Goal: Information Seeking & Learning: Find specific fact

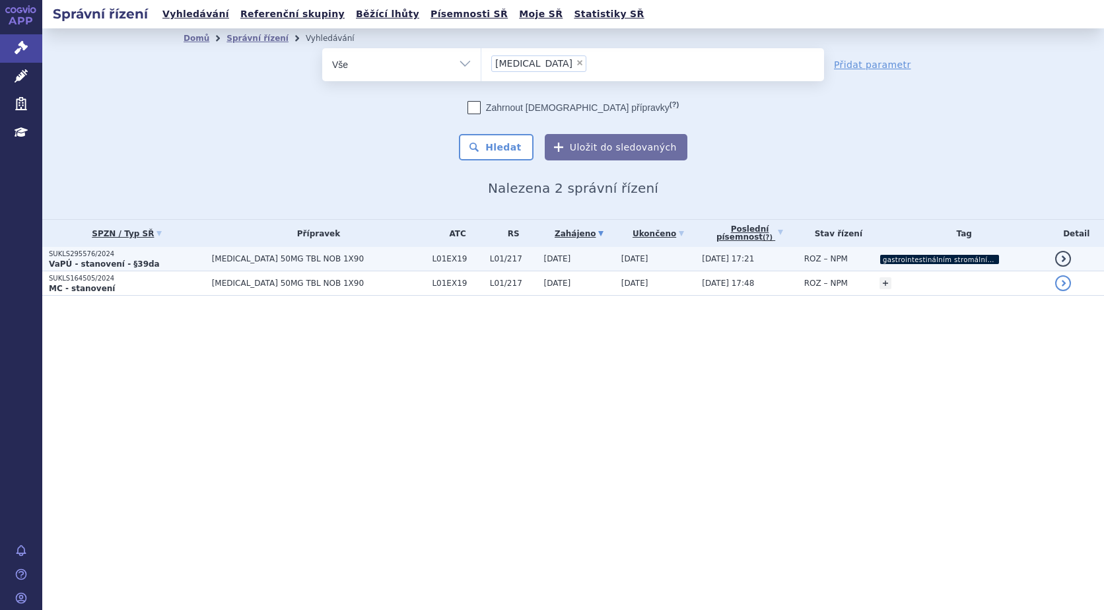
click at [74, 260] on strong "VaPÚ - stanovení - §39da" at bounding box center [104, 264] width 111 height 9
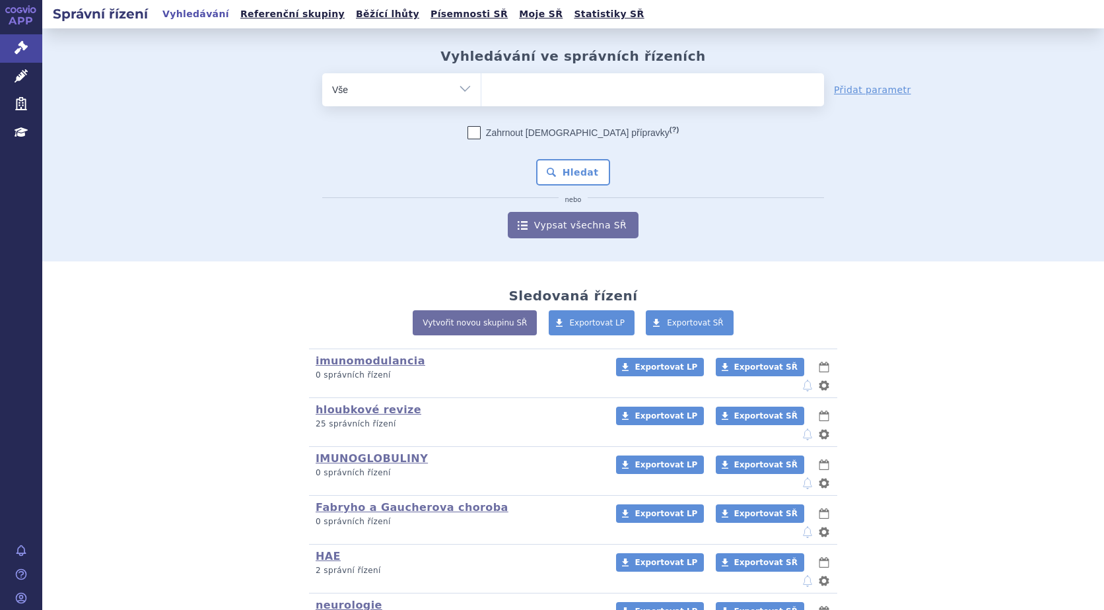
scroll to position [116, 0]
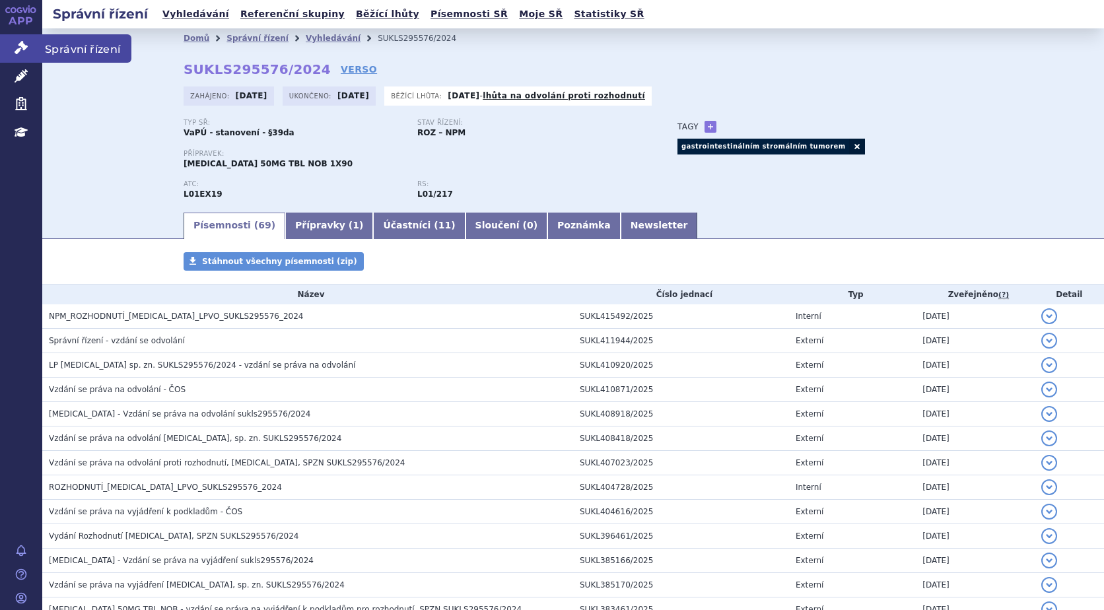
click at [27, 48] on link "Správní řízení" at bounding box center [21, 48] width 42 height 28
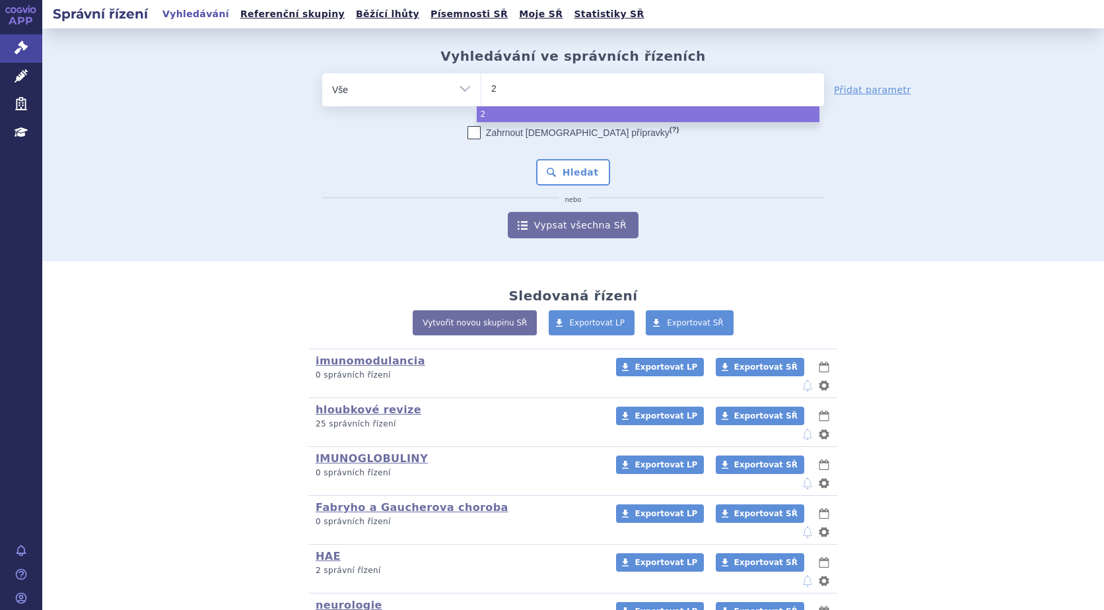
type input "28"
type input "286"
type input "2862"
type input "28623"
type input "286232"
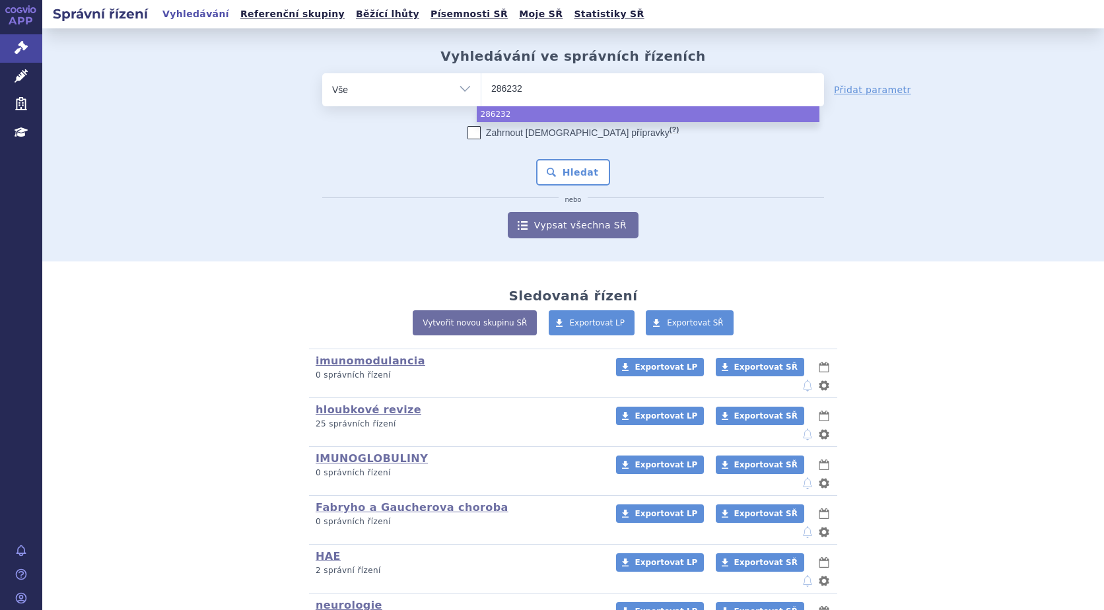
select select "286232"
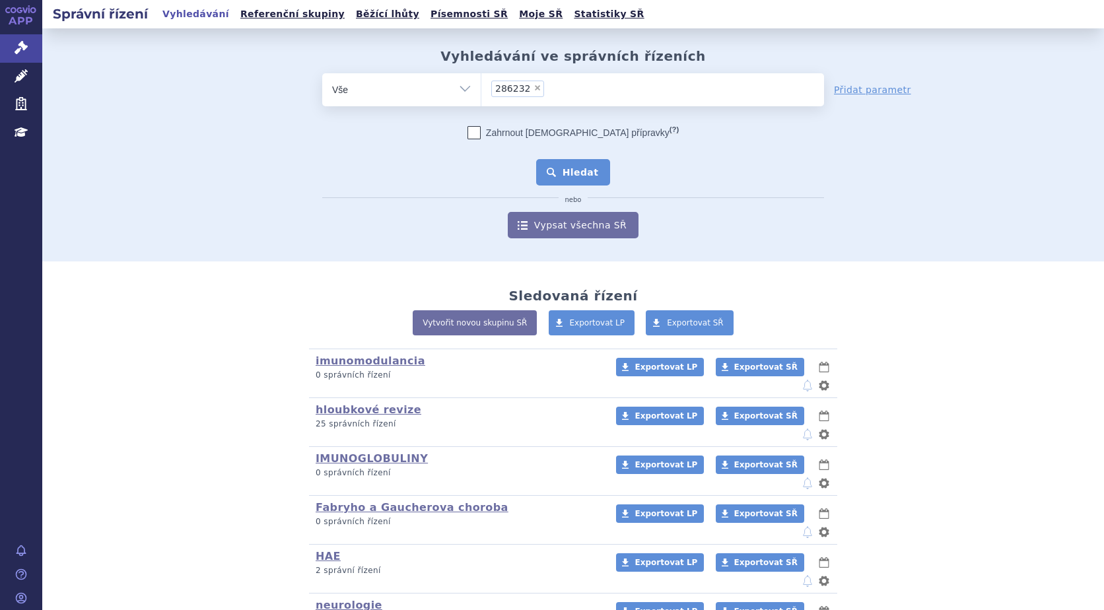
click at [554, 162] on button "Hledat" at bounding box center [573, 172] width 75 height 26
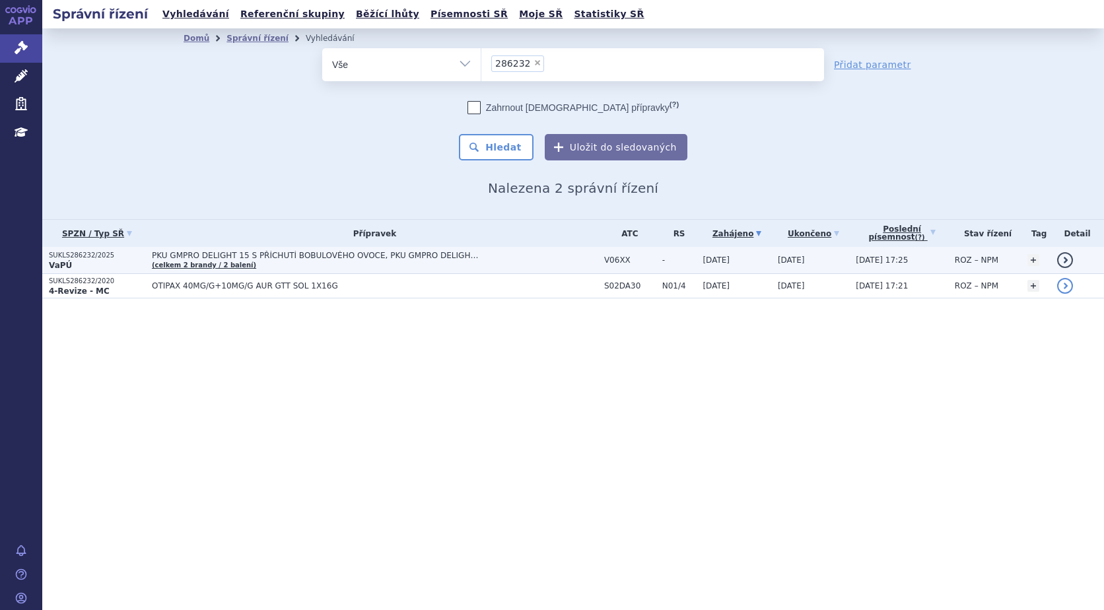
click at [81, 256] on p "SUKLS286232/2025" at bounding box center [97, 255] width 96 height 9
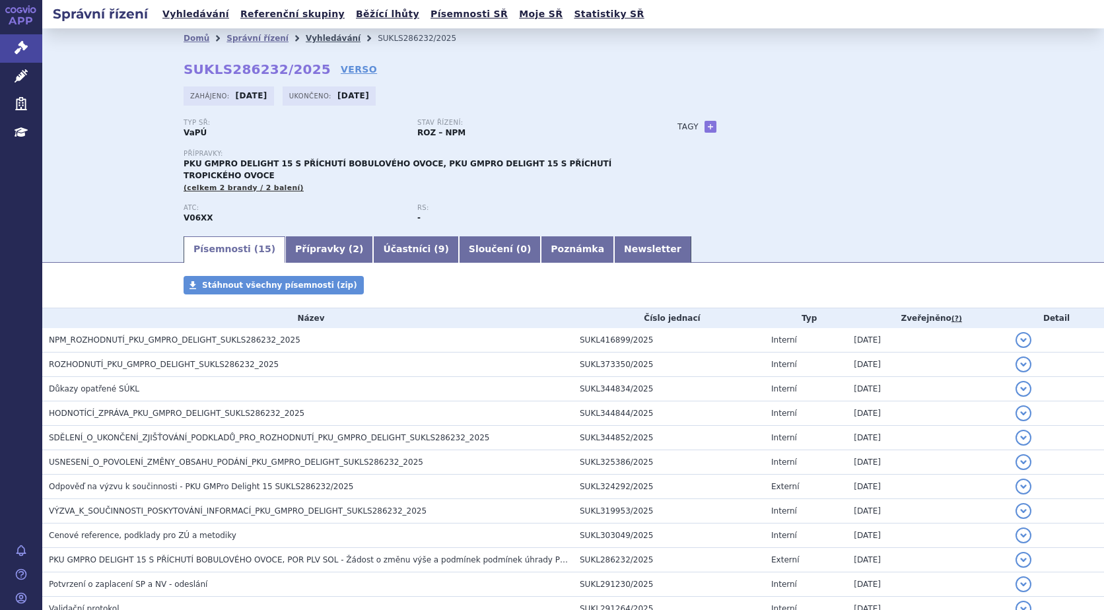
click at [307, 38] on link "Vyhledávání" at bounding box center [333, 38] width 55 height 9
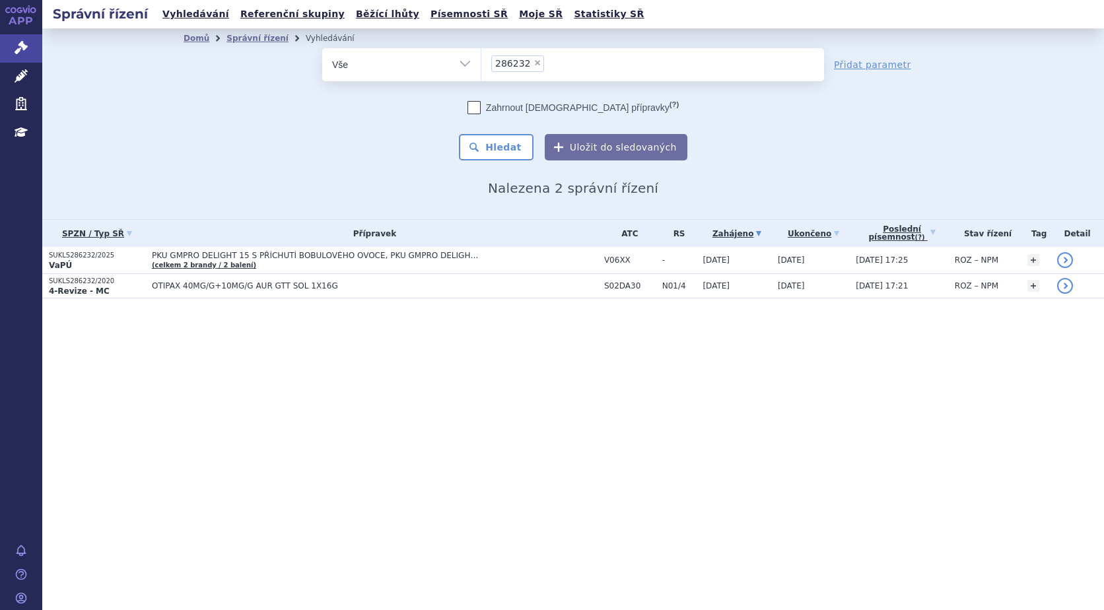
click at [534, 61] on span "×" at bounding box center [538, 63] width 8 height 8
click at [481, 61] on select "286232" at bounding box center [481, 64] width 1 height 33
select select
click at [531, 62] on ul at bounding box center [652, 62] width 343 height 28
click at [481, 62] on select "286232" at bounding box center [481, 64] width 1 height 33
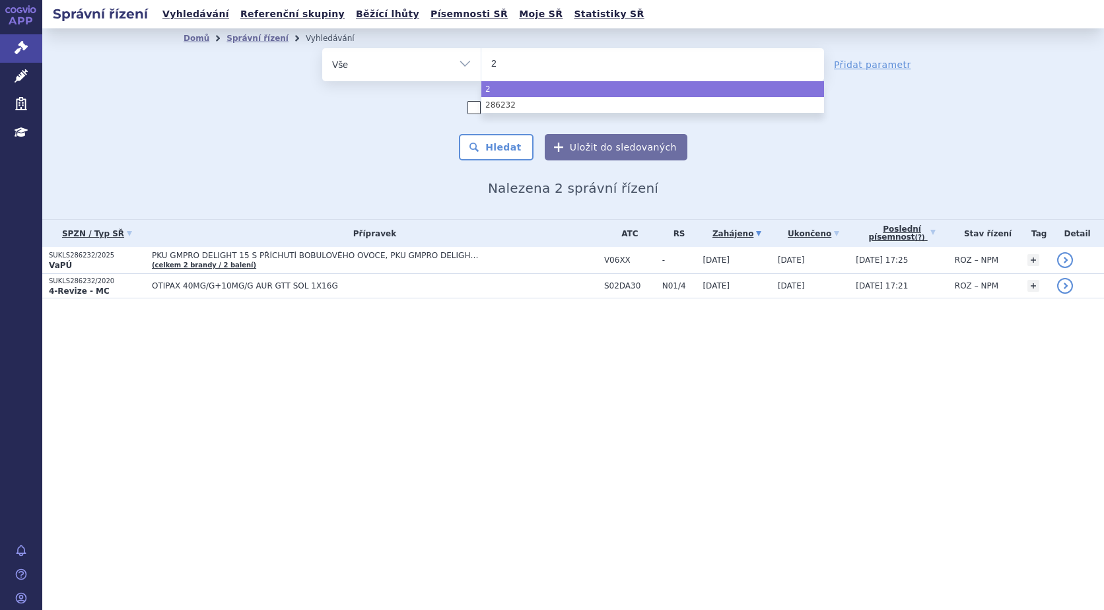
type input "28"
type input "286"
type input "2860"
type input "28609"
type input "286095"
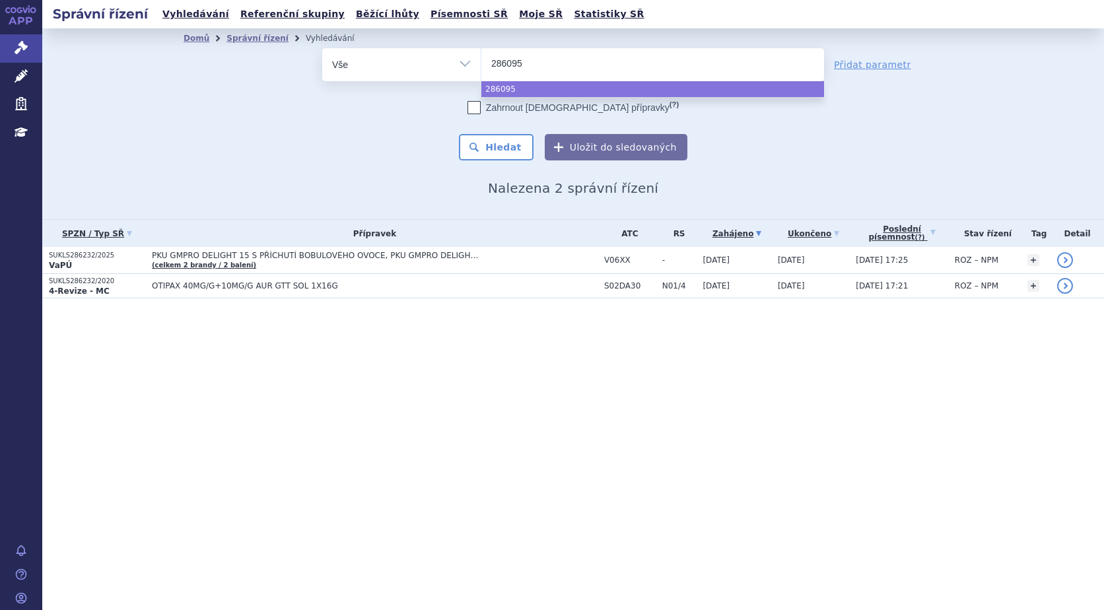
select select "286095"
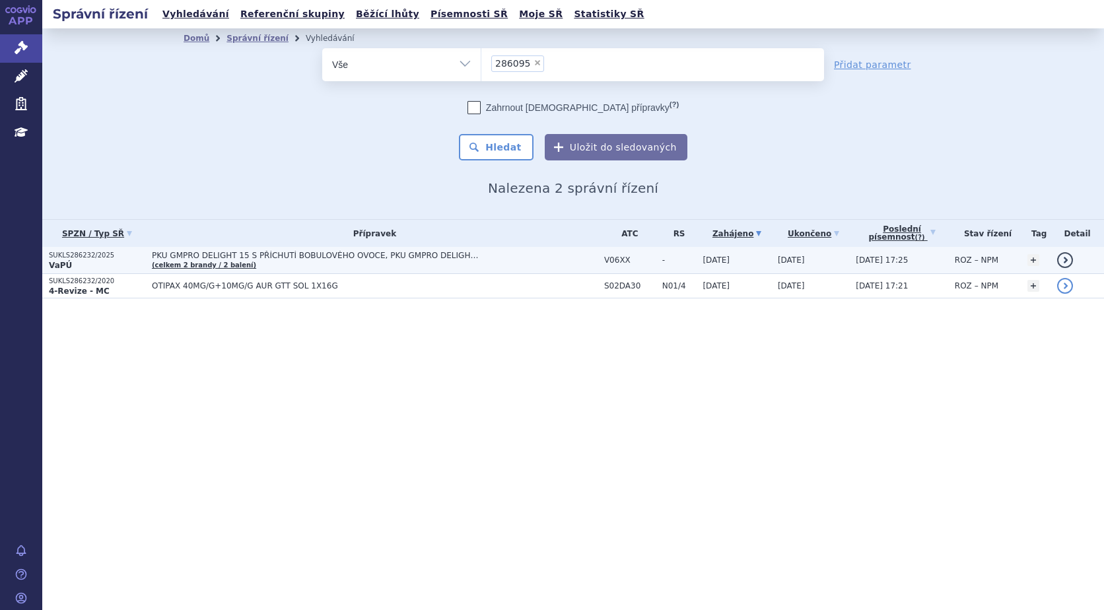
click at [67, 256] on p "SUKLS286232/2025" at bounding box center [97, 255] width 96 height 9
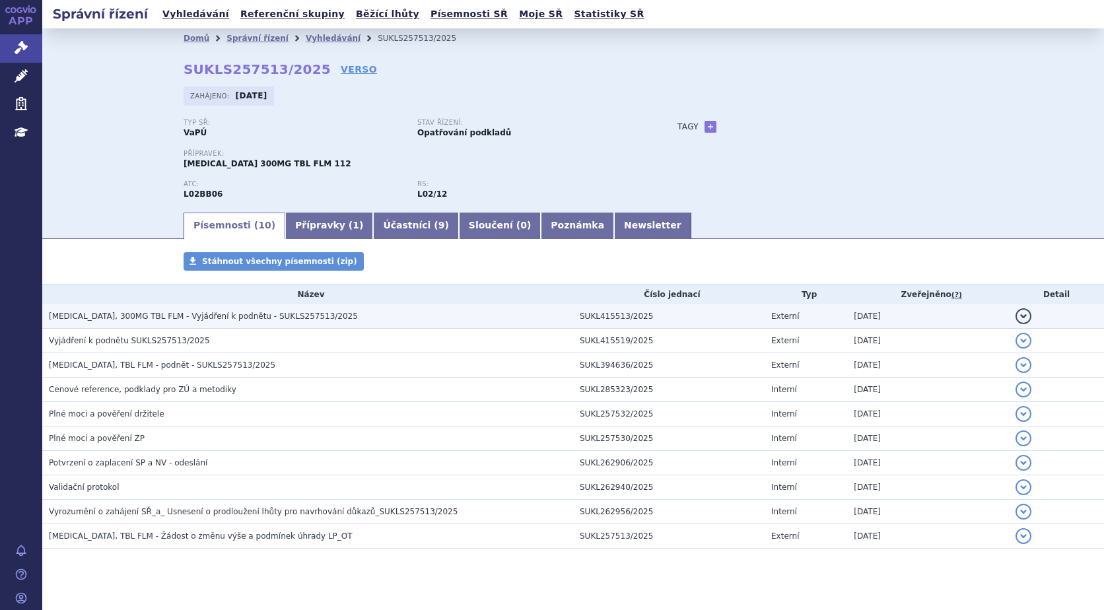
click at [1019, 314] on button "detail" at bounding box center [1024, 316] width 16 height 16
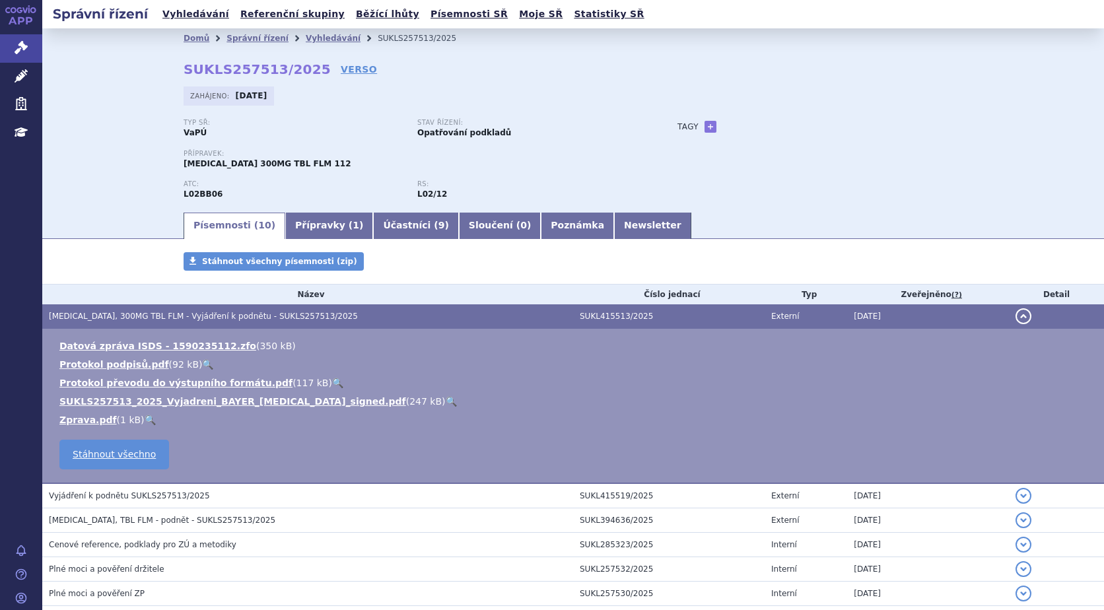
click at [446, 398] on link "🔍" at bounding box center [451, 401] width 11 height 11
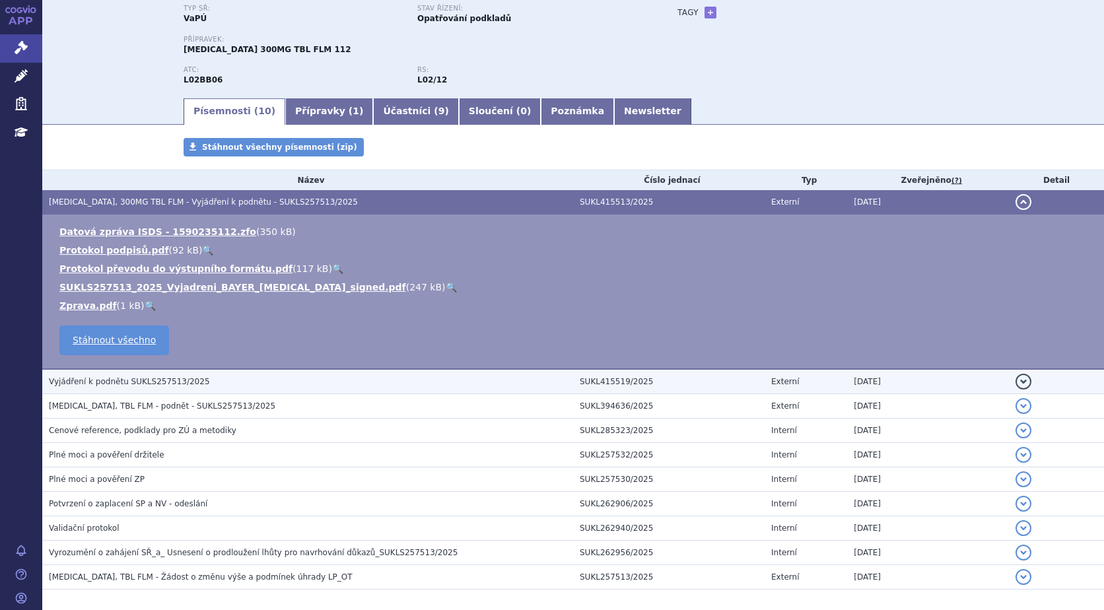
scroll to position [132, 0]
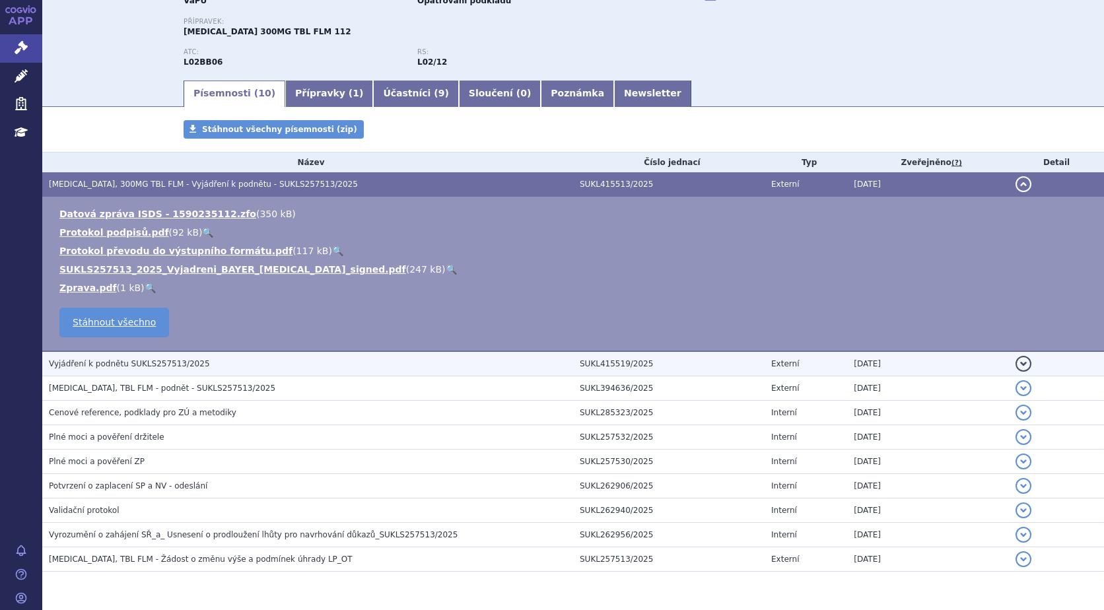
click at [1016, 362] on button "detail" at bounding box center [1024, 364] width 16 height 16
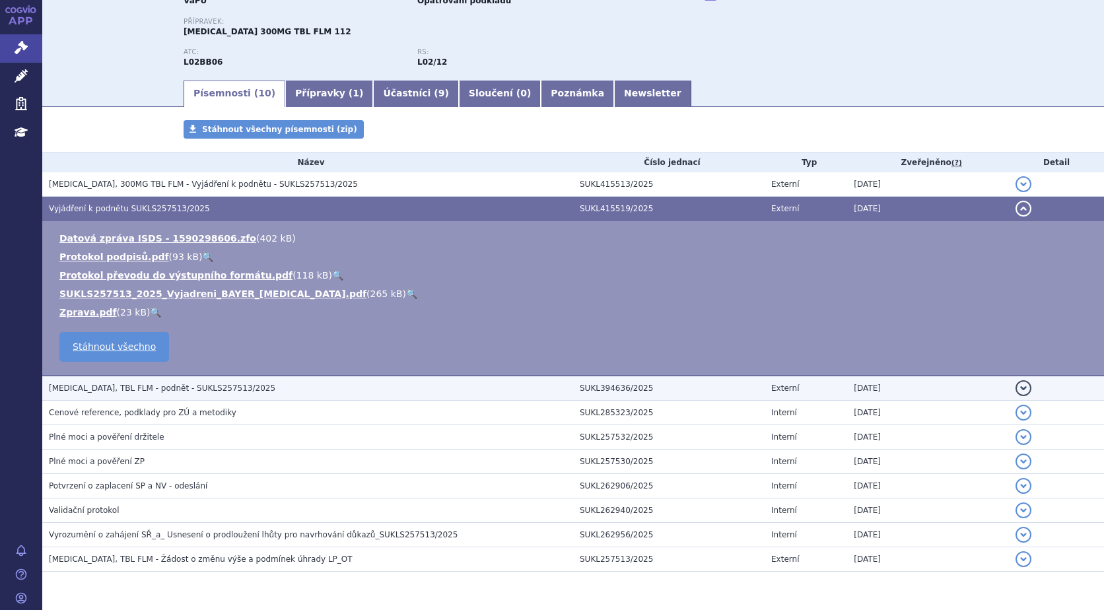
click at [1016, 387] on button "detail" at bounding box center [1024, 388] width 16 height 16
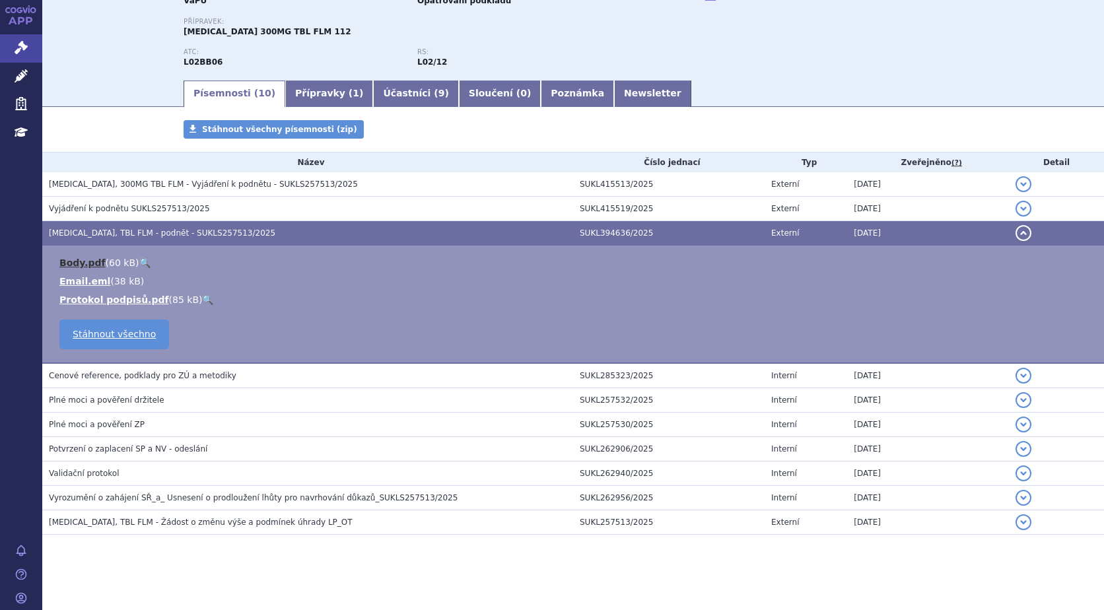
click at [93, 265] on link "Body.pdf" at bounding box center [82, 263] width 46 height 11
click at [98, 283] on link "Email.eml" at bounding box center [84, 281] width 51 height 11
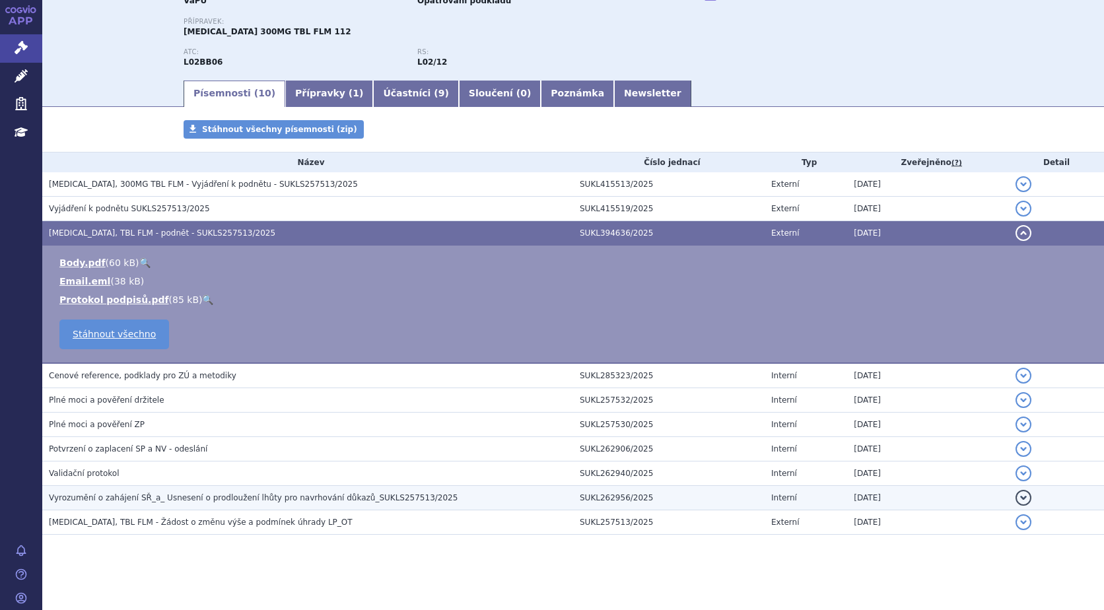
click at [279, 502] on span "Vyrozumění o zahájení SŘ_a_ Usnesení o prodloužení lhůty pro navrhování důkazů_…" at bounding box center [253, 497] width 409 height 9
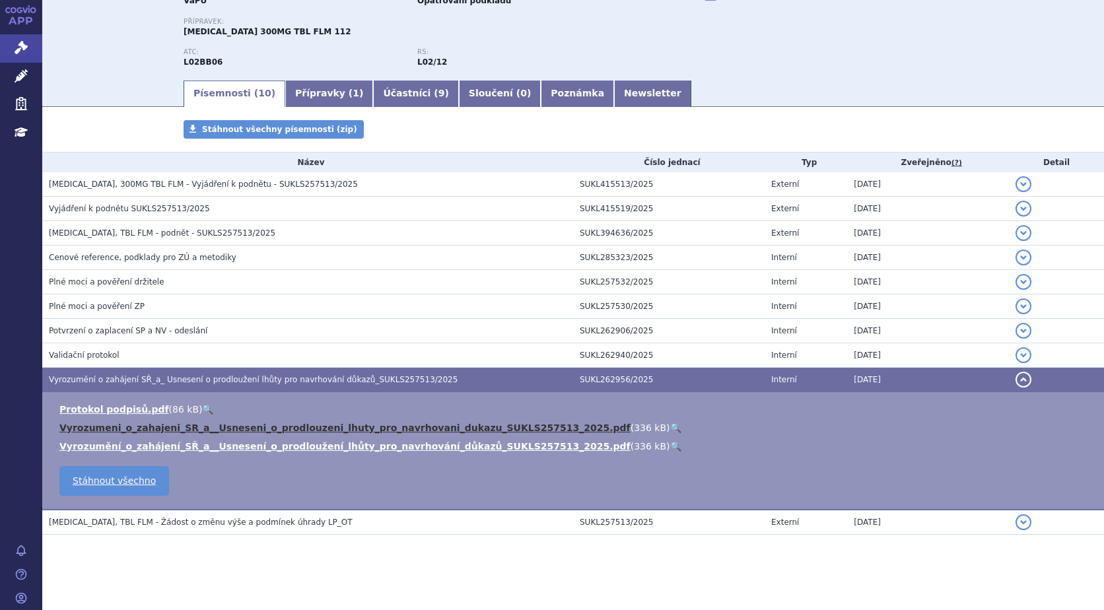
click at [161, 429] on link "Vyrozumeni_o_zahajeni_SR_a__Usneseni_o_prodlouzeni_lhuty_pro_navrhovani_dukazu_…" at bounding box center [344, 428] width 571 height 11
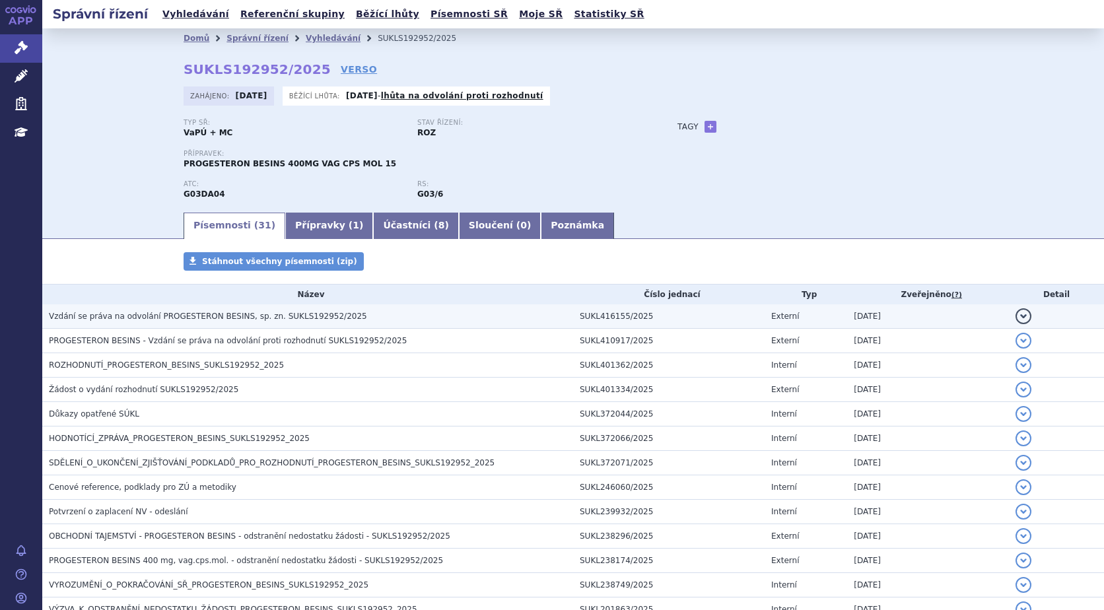
click at [1016, 311] on button "detail" at bounding box center [1024, 316] width 16 height 16
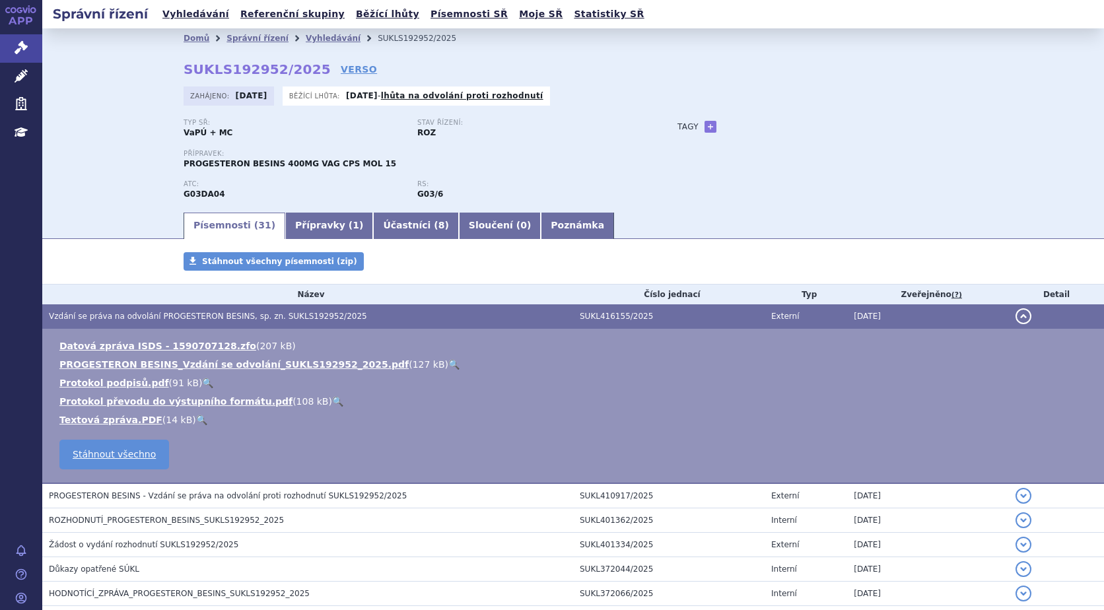
click at [448, 365] on link "🔍" at bounding box center [453, 364] width 11 height 11
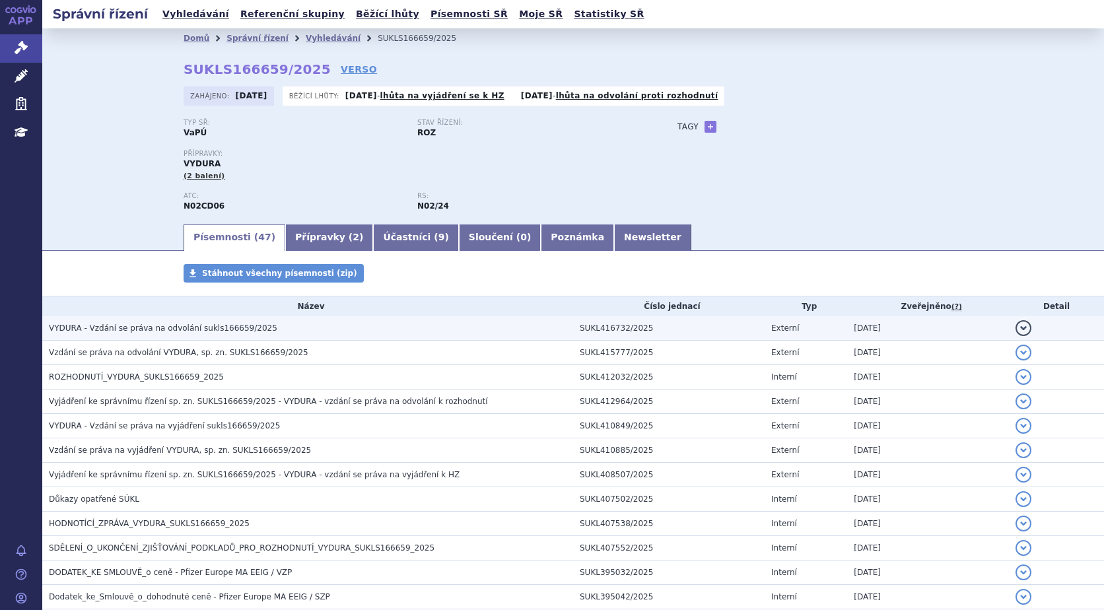
click at [1016, 325] on button "detail" at bounding box center [1024, 328] width 16 height 16
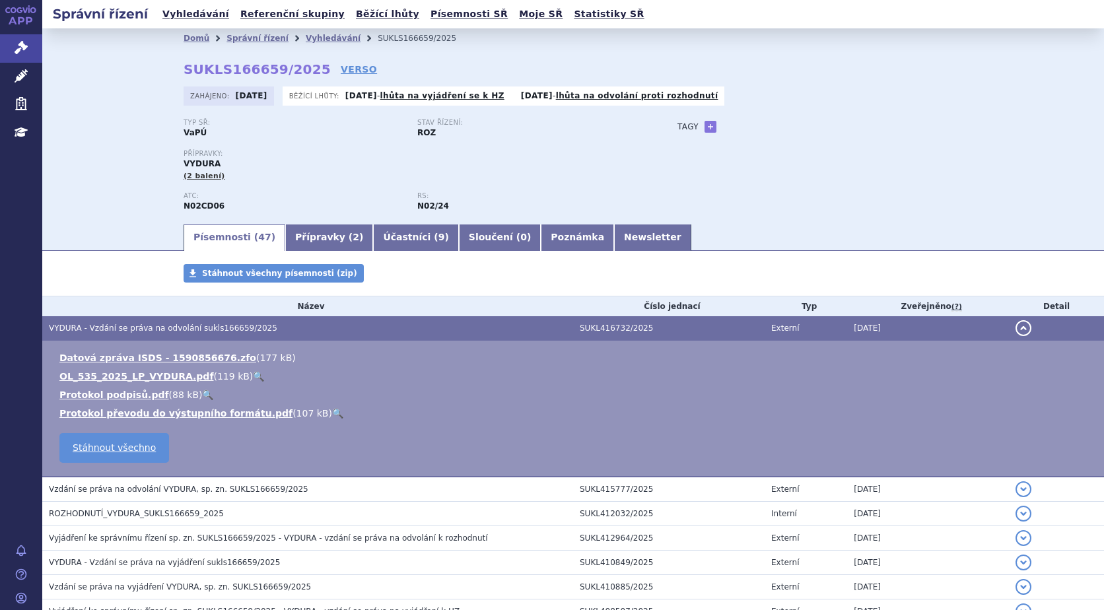
drag, startPoint x: 1016, startPoint y: 490, endPoint x: 1003, endPoint y: 491, distance: 12.6
click at [1016, 490] on button "detail" at bounding box center [1024, 489] width 16 height 16
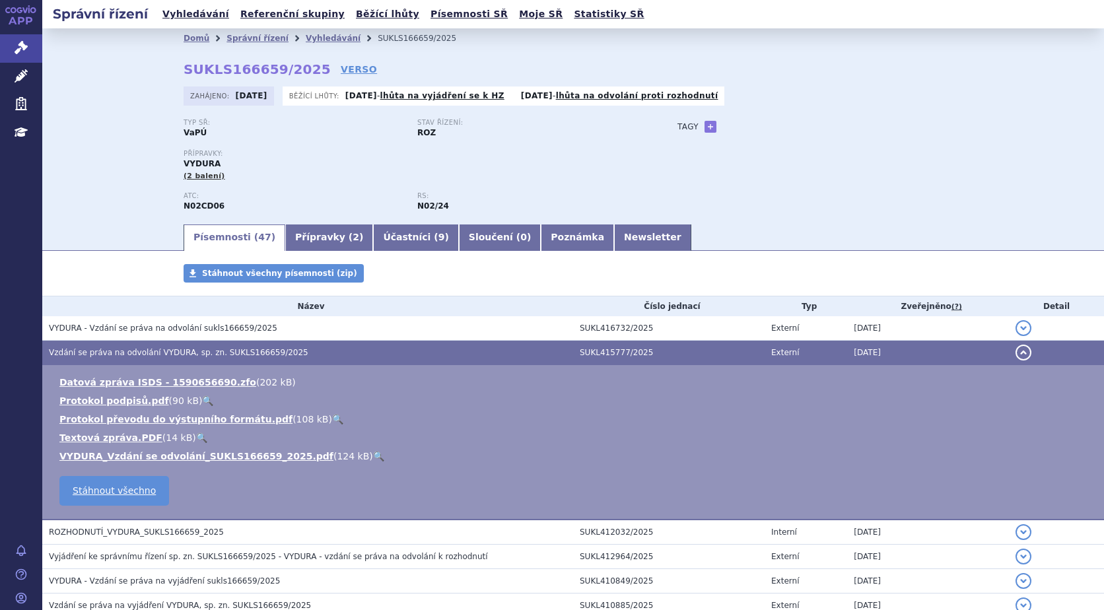
click at [373, 455] on link "🔍" at bounding box center [378, 456] width 11 height 11
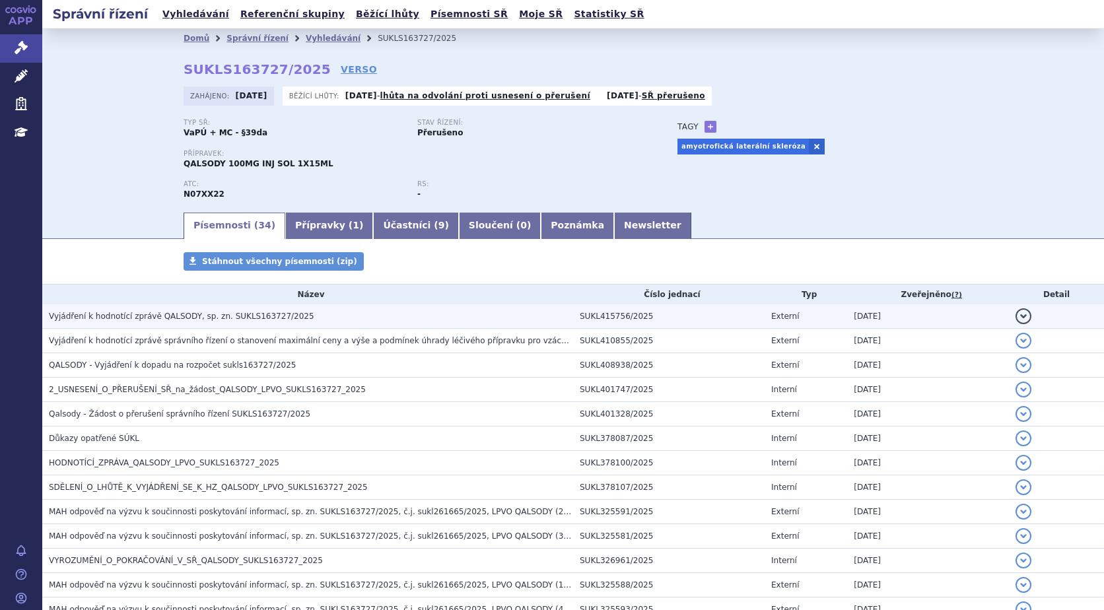
click at [1016, 311] on button "detail" at bounding box center [1024, 316] width 16 height 16
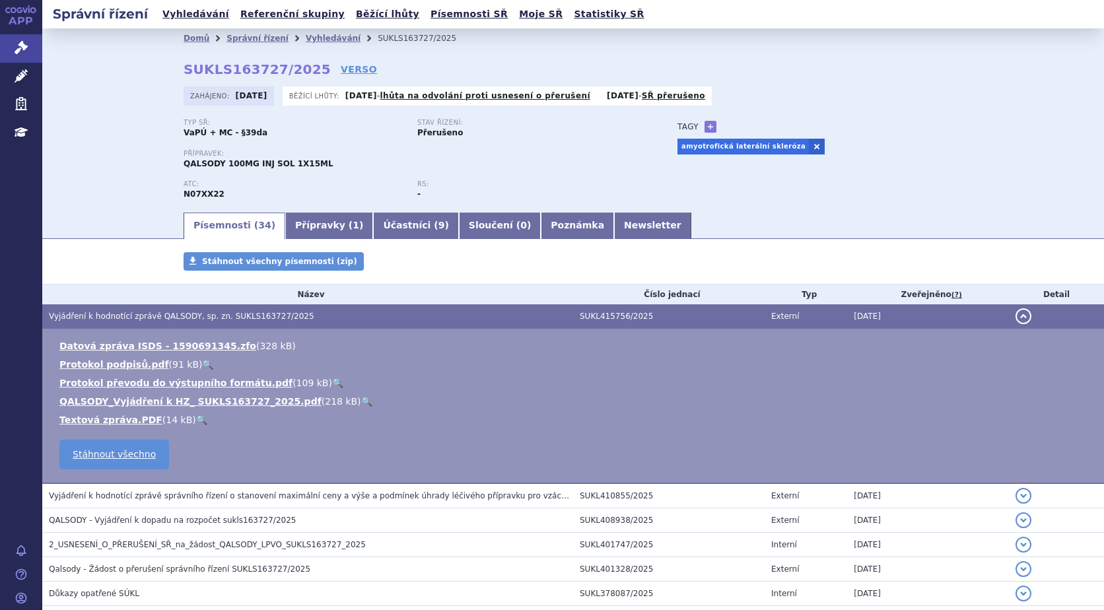
click at [361, 401] on link "🔍" at bounding box center [366, 401] width 11 height 11
